Goal: Complete application form

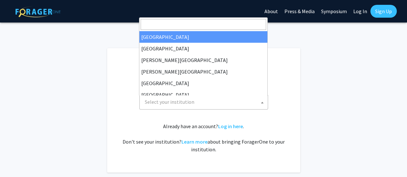
click at [244, 104] on span "Select your institution" at bounding box center [204, 101] width 125 height 13
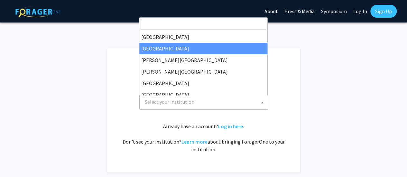
click at [229, 24] on input "Search" at bounding box center [202, 24] width 125 height 11
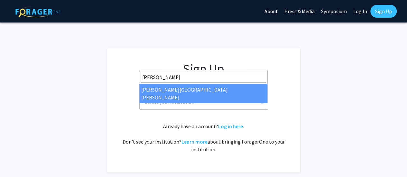
type input "[PERSON_NAME]"
select select "1"
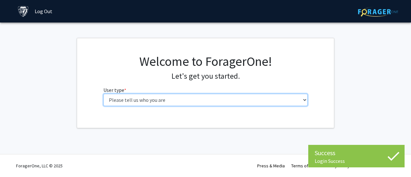
click at [266, 99] on select "Please tell us who you are Undergraduate Student Master's Student Doctoral Cand…" at bounding box center [206, 100] width 205 height 12
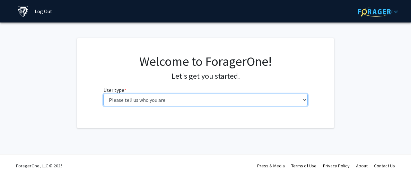
select select "2: masters"
click at [104, 94] on select "Please tell us who you are Undergraduate Student Master's Student Doctoral Cand…" at bounding box center [206, 100] width 205 height 12
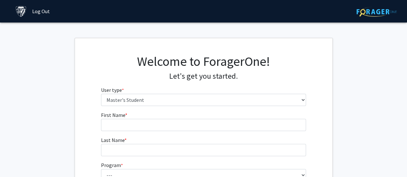
click at [233, 117] on fg-input "First Name * required" at bounding box center [203, 121] width 205 height 20
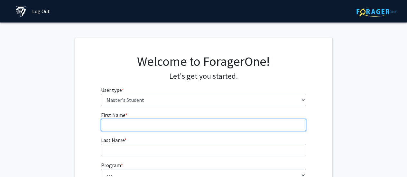
click at [226, 125] on input "First Name * required" at bounding box center [203, 125] width 205 height 12
type input "Michael"
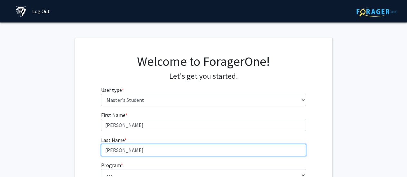
type input "Mejia"
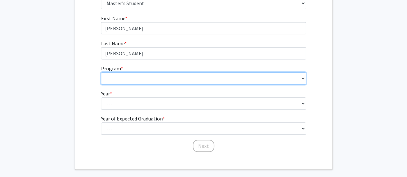
scroll to position [97, 0]
click at [299, 75] on select "--- Anatomy Education Applied and Computational Mathematics Applied Biomedical …" at bounding box center [203, 78] width 205 height 12
select select "51: 40"
click at [101, 72] on select "--- Anatomy Education Applied and Computational Mathematics Applied Biomedical …" at bounding box center [203, 78] width 205 height 12
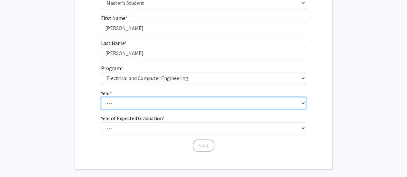
click at [219, 100] on select "--- First Year Second Year" at bounding box center [203, 103] width 205 height 12
select select "1: first_year"
click at [101, 97] on select "--- First Year Second Year" at bounding box center [203, 103] width 205 height 12
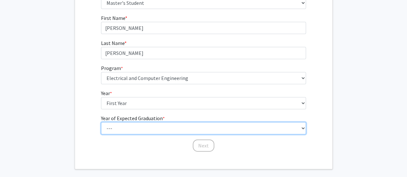
click at [214, 126] on select "--- 2025 2026 2027 2028 2029 2030 2031 2032 2033 2034" at bounding box center [203, 128] width 205 height 12
click at [101, 122] on select "--- 2025 2026 2027 2028 2029 2030 2031 2032 2033 2034" at bounding box center [203, 128] width 205 height 12
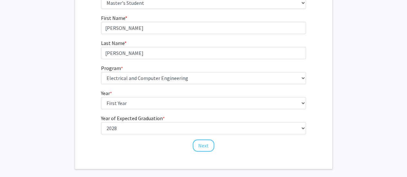
click at [157, 59] on form "First Name * required Michael Last Name * required Mejia Program * required ---…" at bounding box center [203, 80] width 205 height 132
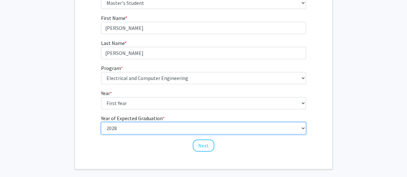
click at [177, 129] on select "--- 2025 2026 2027 2028 2029 2030 2031 2032 2033 2034" at bounding box center [203, 128] width 205 height 12
click at [101, 122] on select "--- 2025 2026 2027 2028 2029 2030 2031 2032 2033 2034" at bounding box center [203, 128] width 205 height 12
click at [159, 130] on select "--- 2025 2026 2027 2028 2029 2030 2031 2032 2033 2034" at bounding box center [203, 128] width 205 height 12
select select "4: 2028"
click at [101, 122] on select "--- 2025 2026 2027 2028 2029 2030 2031 2032 2033 2034" at bounding box center [203, 128] width 205 height 12
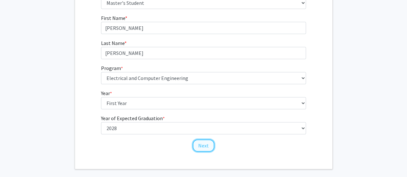
click at [199, 147] on button "Next" at bounding box center [204, 146] width 22 height 12
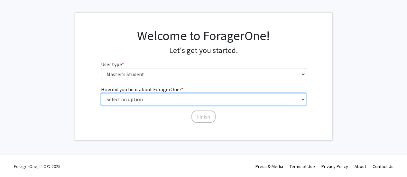
click at [227, 100] on select "Select an option Peer/student recommendation Faculty/staff recommendation Unive…" at bounding box center [203, 99] width 205 height 12
select select "3: university_website"
click at [101, 93] on select "Select an option Peer/student recommendation Faculty/staff recommendation Unive…" at bounding box center [203, 99] width 205 height 12
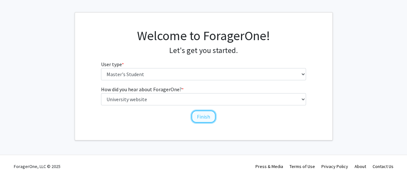
click at [208, 118] on button "Finish" at bounding box center [203, 117] width 24 height 12
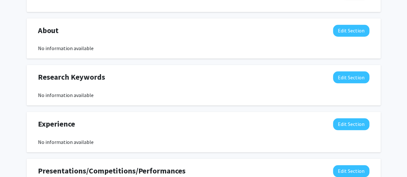
scroll to position [255, 0]
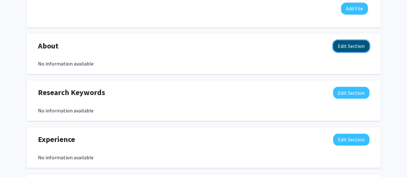
click at [359, 48] on button "Edit Section" at bounding box center [351, 46] width 36 height 12
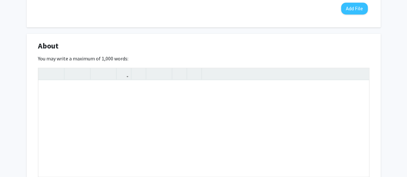
click at [383, 61] on div "Michael Mejia Edit Section See Public View help Degree Level: Master's Student …" at bounding box center [203, 118] width 407 height 701
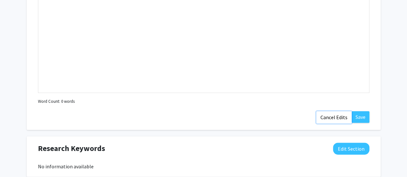
click at [345, 118] on button "Cancel Edits" at bounding box center [333, 117] width 35 height 12
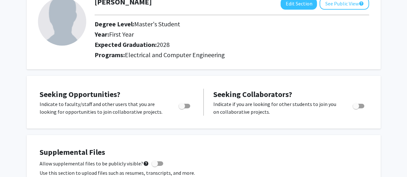
scroll to position [0, 0]
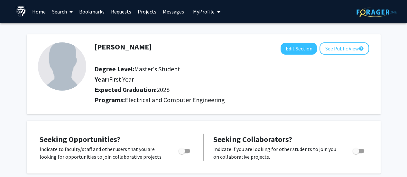
click at [59, 7] on link "Search" at bounding box center [62, 11] width 27 height 23
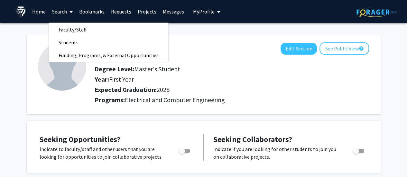
click at [183, 82] on h2 "Year: First Year" at bounding box center [204, 80] width 219 height 8
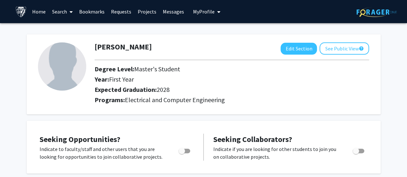
click at [142, 14] on link "Projects" at bounding box center [146, 11] width 25 height 23
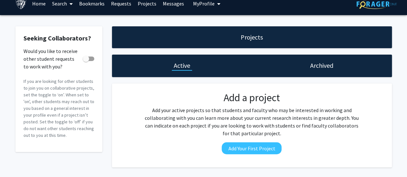
scroll to position [7, 0]
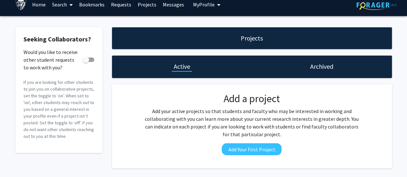
click at [199, 34] on div "Projects" at bounding box center [252, 38] width 280 height 22
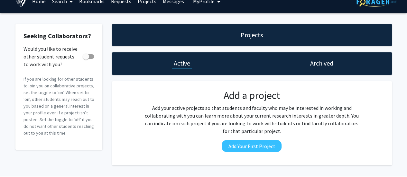
scroll to position [0, 0]
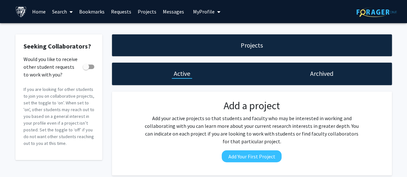
click at [148, 13] on link "Projects" at bounding box center [146, 11] width 25 height 23
click at [173, 13] on link "Messages" at bounding box center [173, 11] width 28 height 23
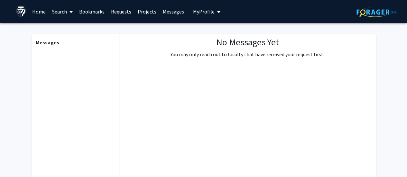
click at [200, 10] on span "My Profile" at bounding box center [204, 11] width 22 height 6
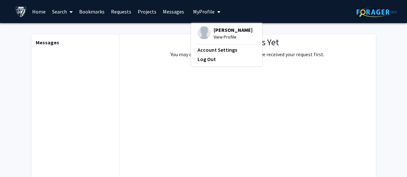
click at [143, 12] on link "Projects" at bounding box center [146, 11] width 25 height 23
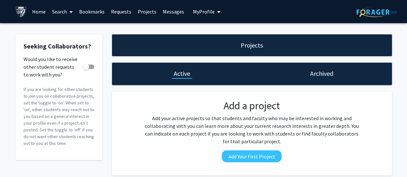
click at [117, 9] on link "Requests" at bounding box center [121, 11] width 27 height 23
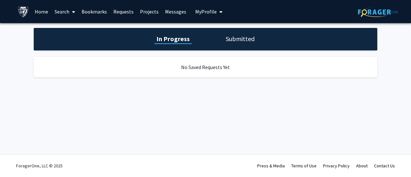
click at [239, 38] on h1 "Submitted" at bounding box center [240, 38] width 33 height 9
click at [184, 37] on h1 "In Progress" at bounding box center [172, 38] width 34 height 9
click at [96, 11] on link "Bookmarks" at bounding box center [94, 11] width 32 height 23
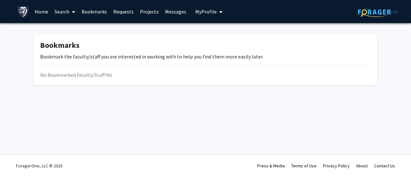
click at [69, 11] on link "Search" at bounding box center [64, 11] width 27 height 23
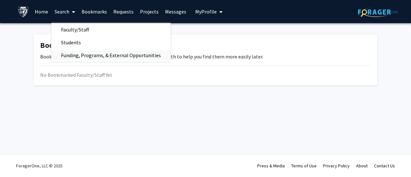
click at [92, 54] on span "Funding, Programs, & External Opportunities" at bounding box center [110, 55] width 119 height 13
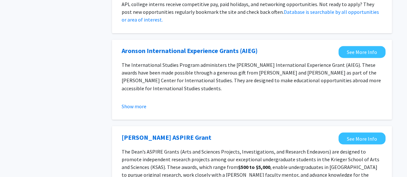
scroll to position [526, 0]
